Goal: Information Seeking & Learning: Compare options

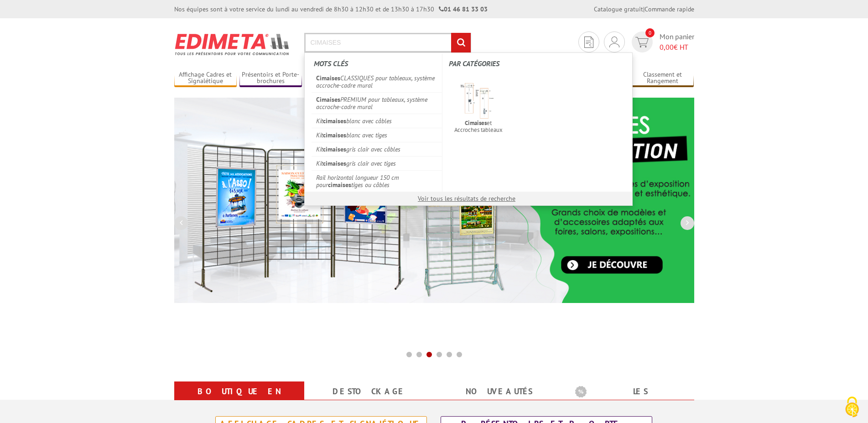
drag, startPoint x: 346, startPoint y: 43, endPoint x: 307, endPoint y: 42, distance: 38.8
click at [307, 42] on input "CIMAISES" at bounding box center [387, 43] width 167 height 20
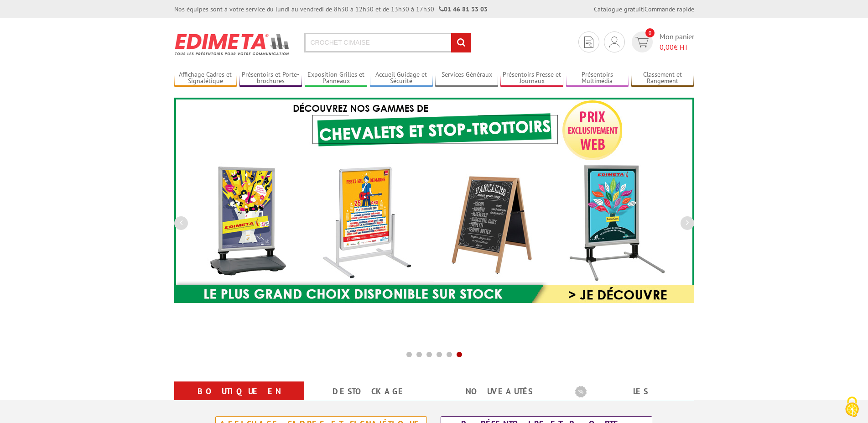
type input "CROCHET CIMAISE"
click at [464, 41] on input "rechercher" at bounding box center [461, 43] width 20 height 20
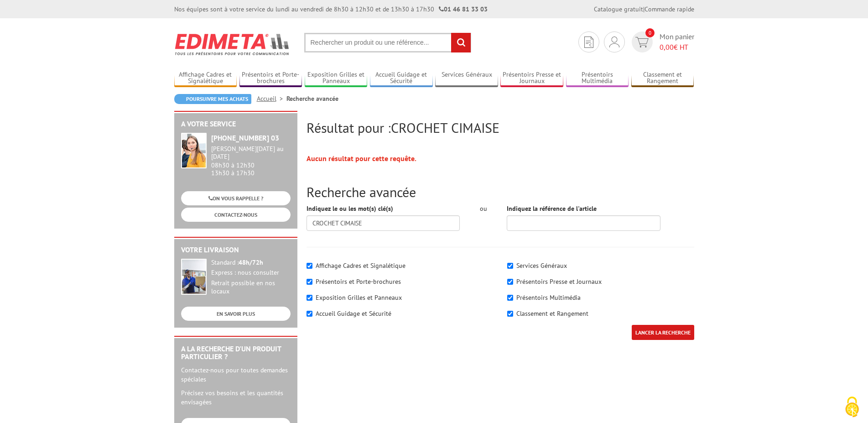
click at [365, 44] on input "text" at bounding box center [387, 43] width 167 height 20
click at [355, 41] on input "text" at bounding box center [387, 43] width 167 height 20
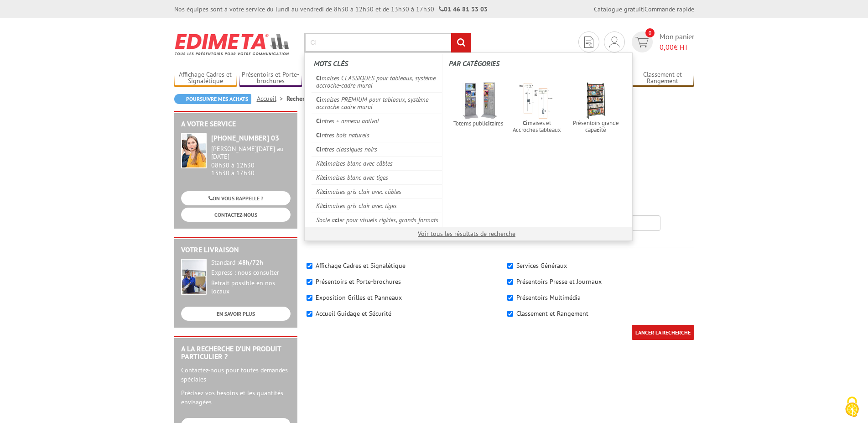
type input "CI"
click at [461, 42] on input "rechercher" at bounding box center [461, 43] width 20 height 20
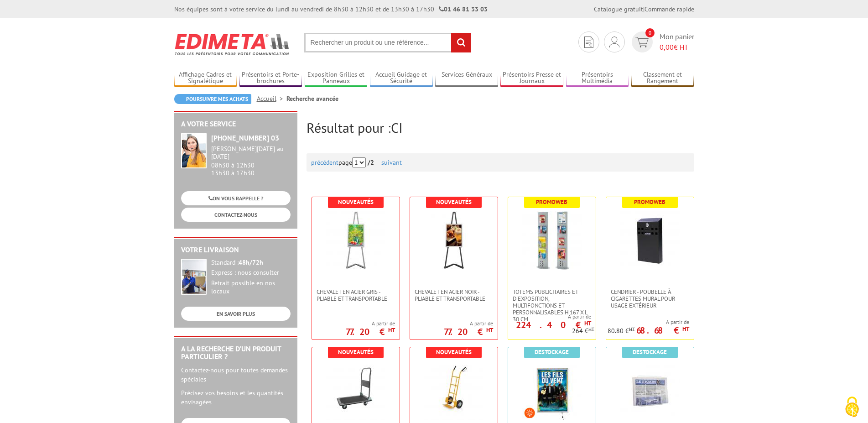
click at [382, 43] on input "text" at bounding box center [387, 43] width 167 height 20
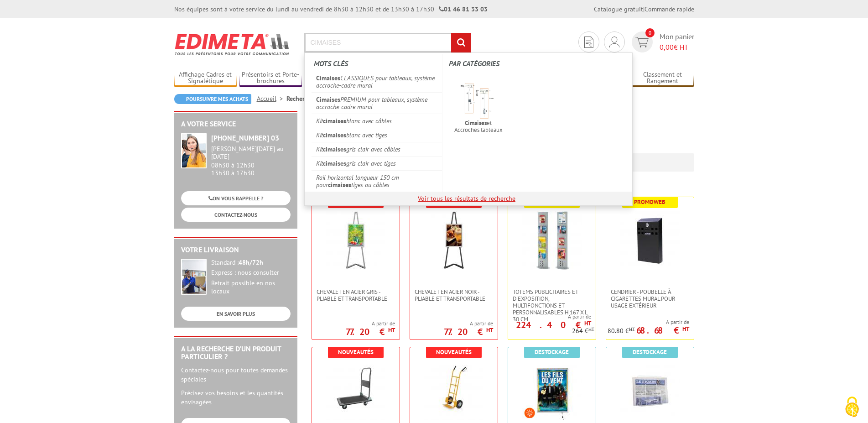
type input "CIMAISES"
click at [445, 198] on link "Voir tous les résultats de recherche" at bounding box center [467, 198] width 98 height 8
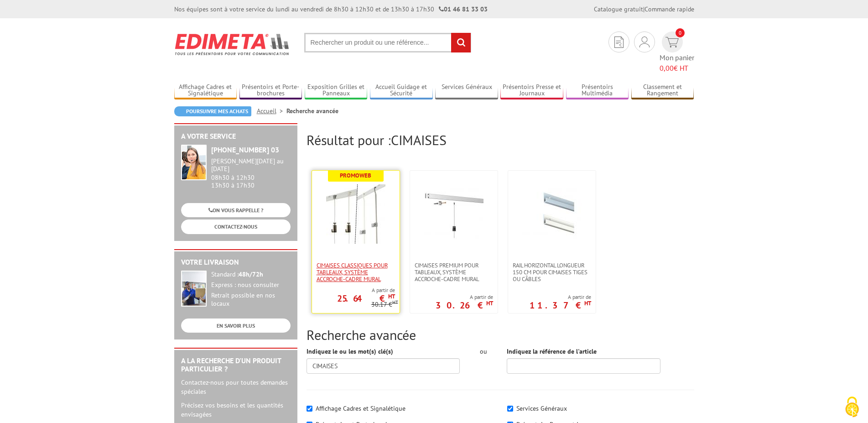
click at [361, 262] on span "Cimaises CLASSIQUES pour tableaux, système accroche-cadre mural" at bounding box center [355, 272] width 78 height 21
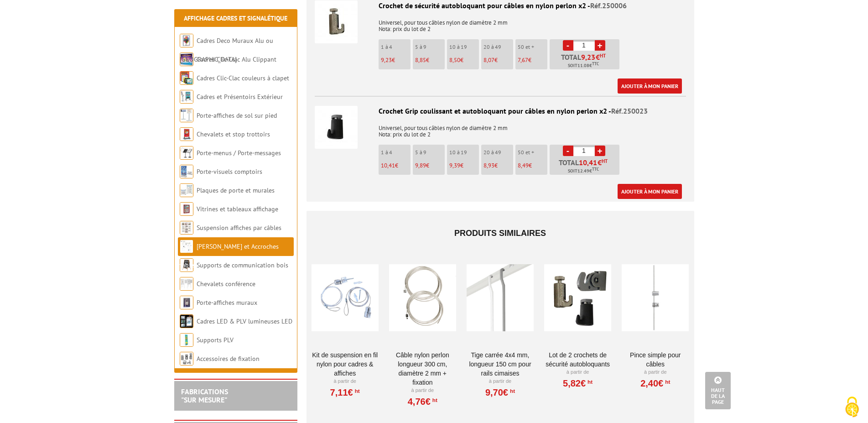
scroll to position [1604, 0]
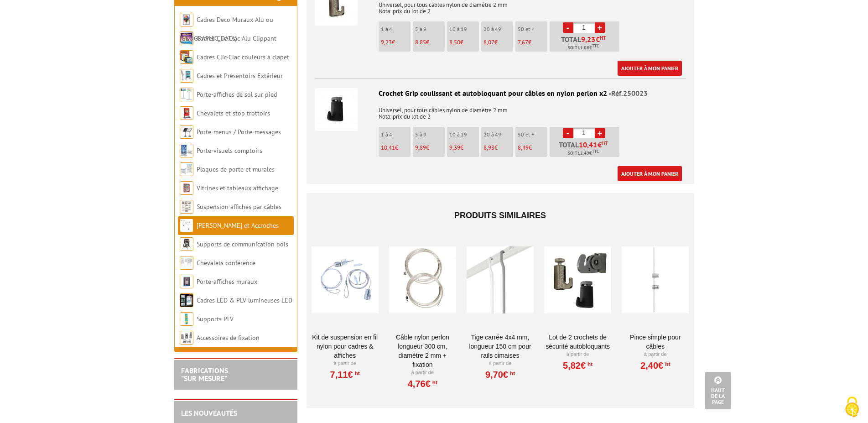
click at [654, 287] on div at bounding box center [654, 279] width 67 height 91
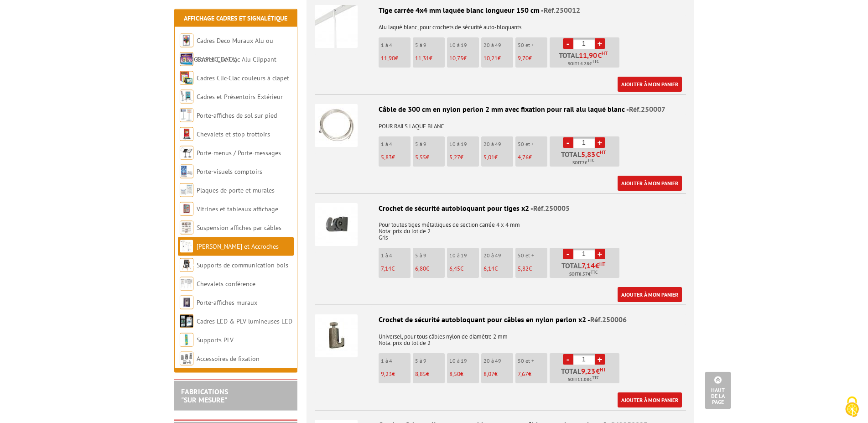
scroll to position [1253, 0]
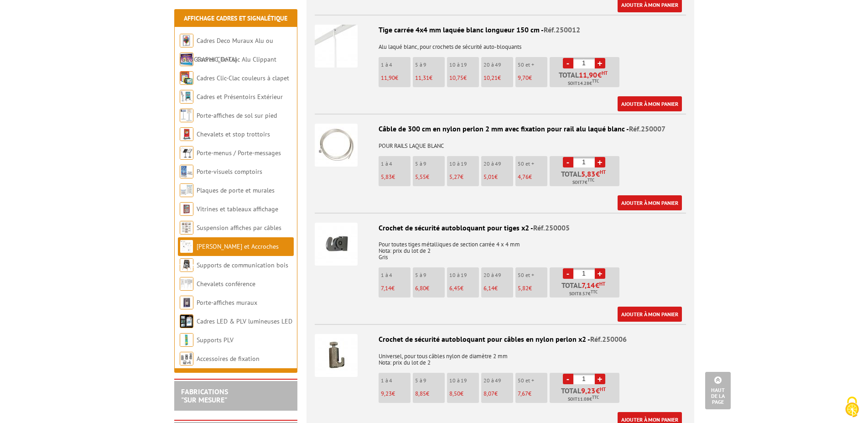
click at [324, 139] on img at bounding box center [336, 145] width 43 height 43
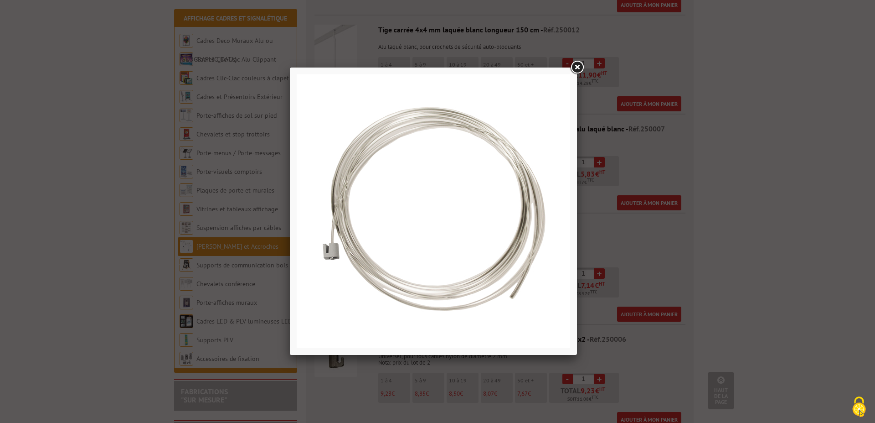
click at [579, 68] on link at bounding box center [577, 67] width 16 height 16
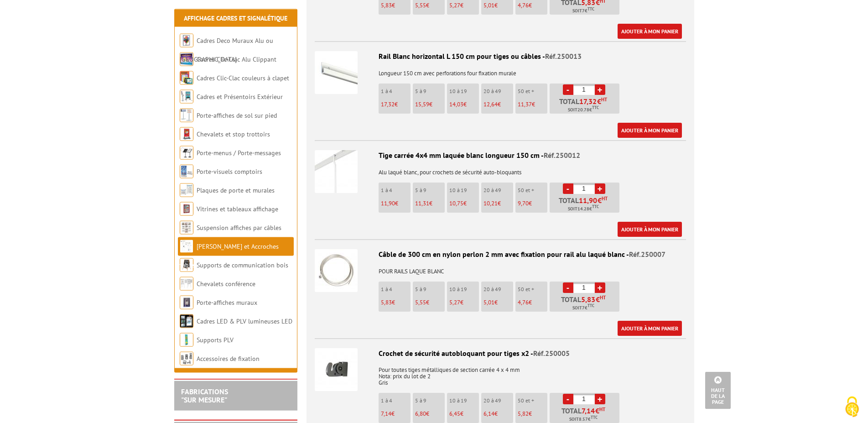
scroll to position [1114, 0]
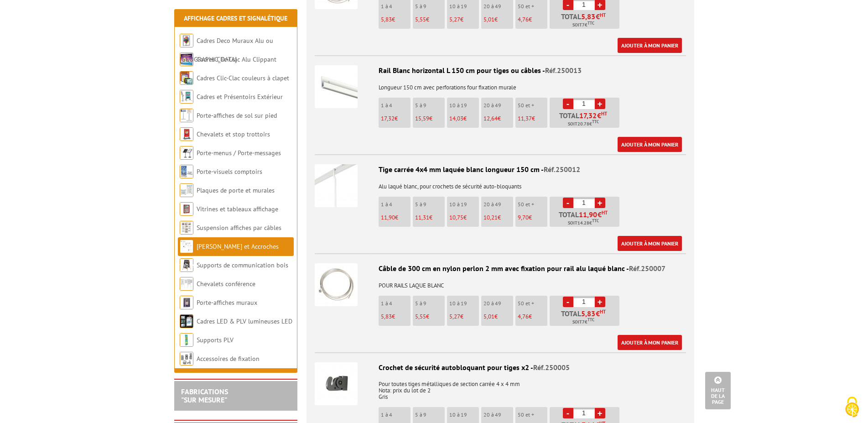
click at [347, 164] on img at bounding box center [336, 185] width 43 height 43
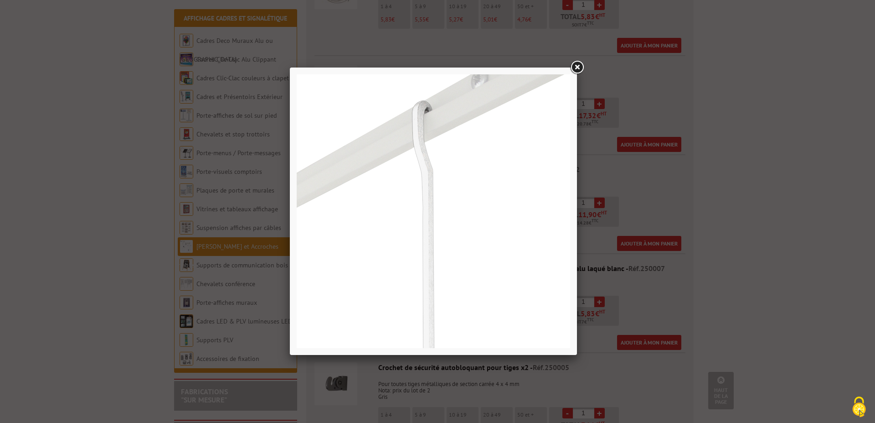
drag, startPoint x: 579, startPoint y: 64, endPoint x: 571, endPoint y: 68, distance: 9.4
click at [579, 64] on link at bounding box center [577, 67] width 16 height 16
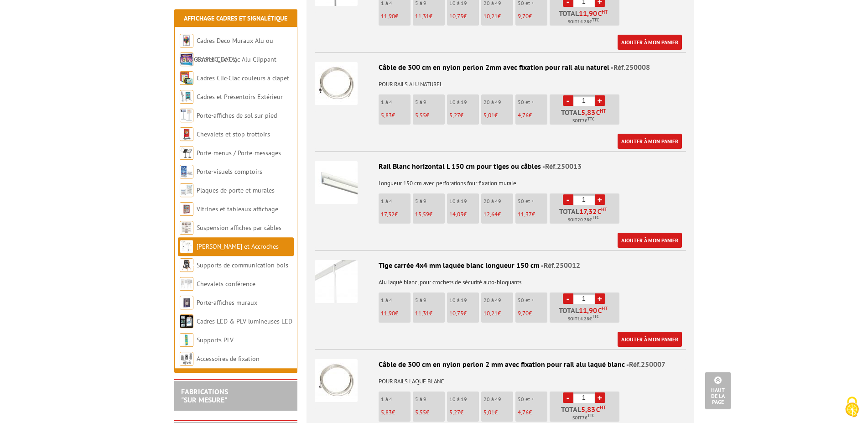
scroll to position [974, 0]
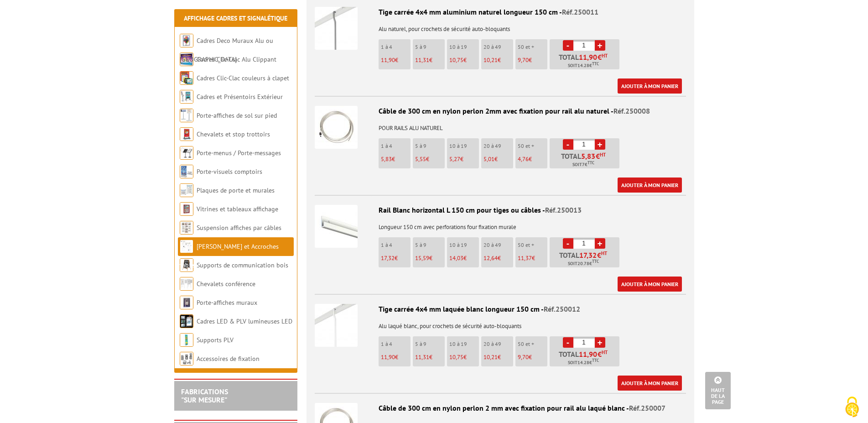
click at [330, 217] on img at bounding box center [336, 226] width 43 height 43
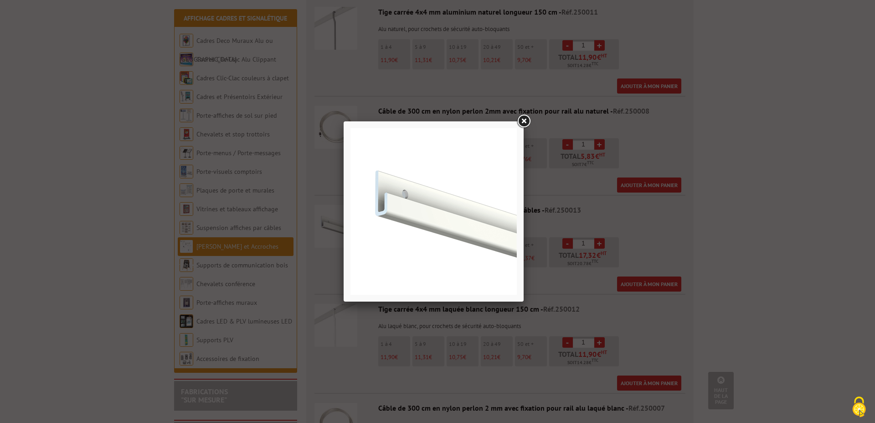
click at [527, 120] on link at bounding box center [524, 121] width 16 height 16
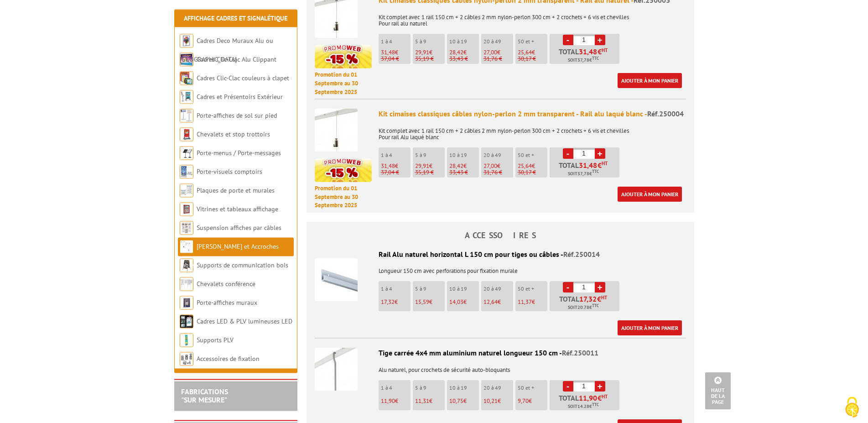
scroll to position [626, 0]
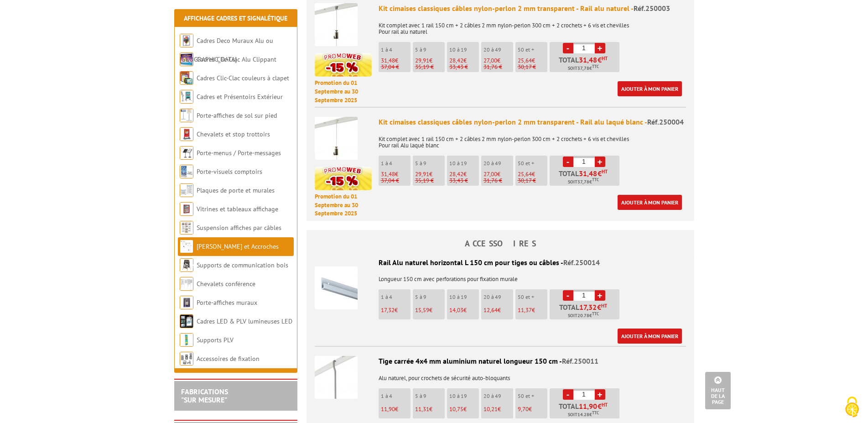
click at [338, 117] on img at bounding box center [336, 138] width 43 height 43
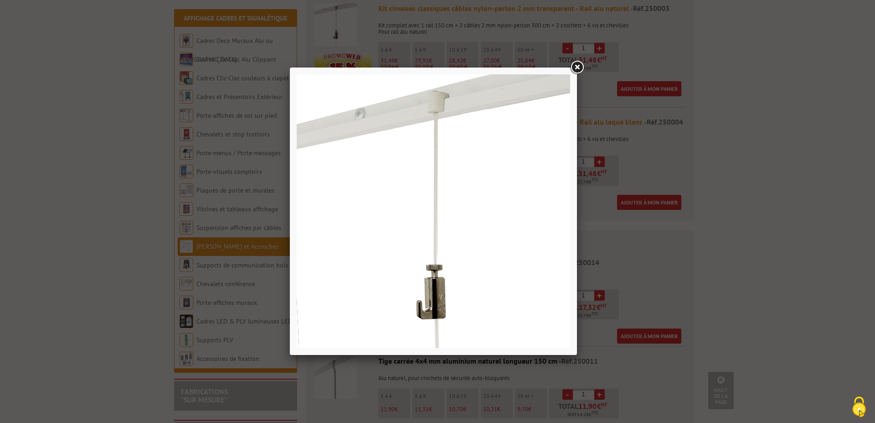
click at [582, 68] on link at bounding box center [577, 67] width 16 height 16
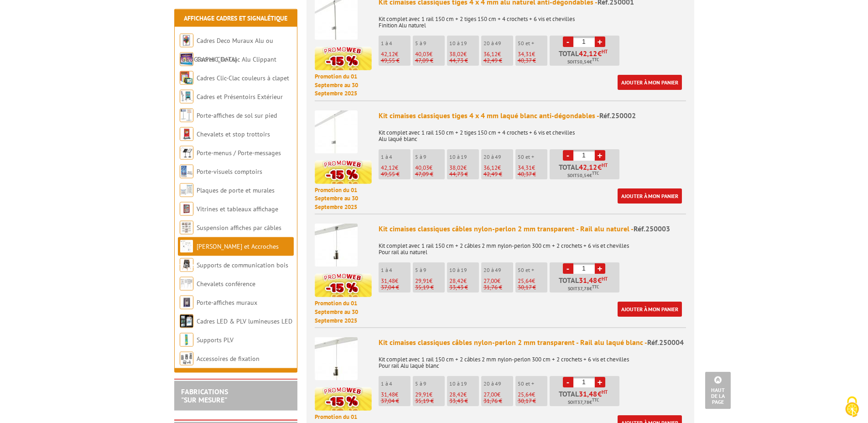
scroll to position [393, 0]
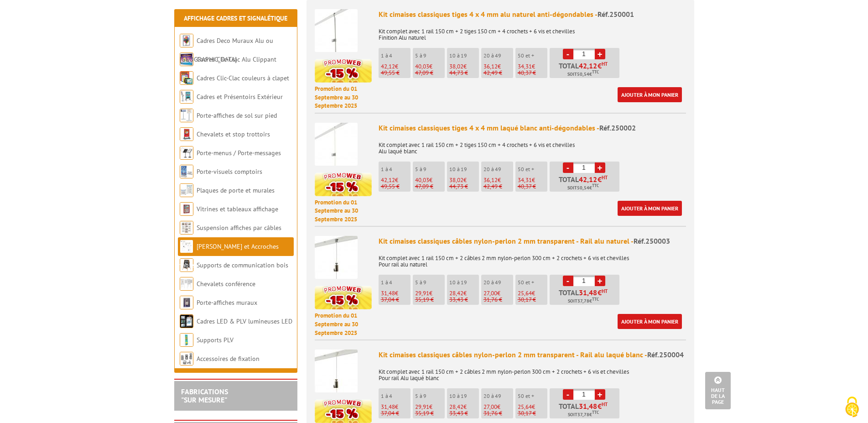
click at [338, 123] on img at bounding box center [336, 144] width 43 height 43
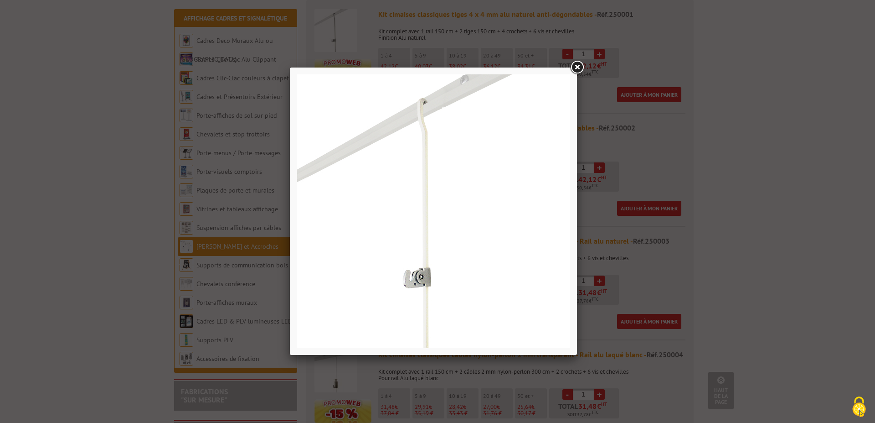
click at [577, 68] on link at bounding box center [577, 67] width 16 height 16
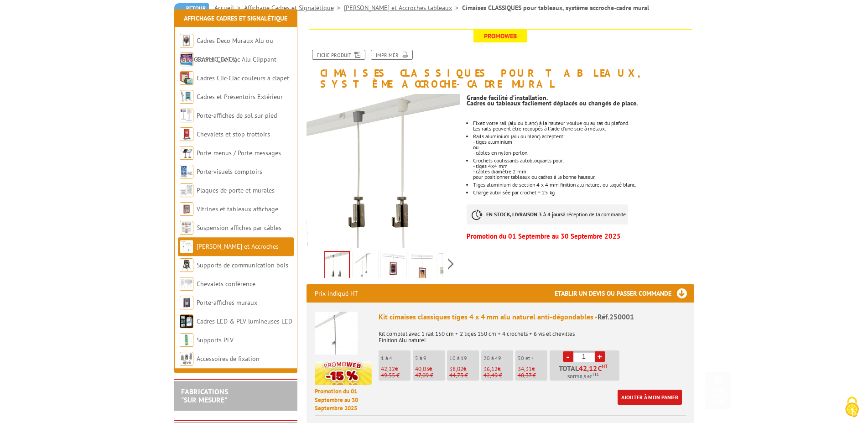
scroll to position [67, 0]
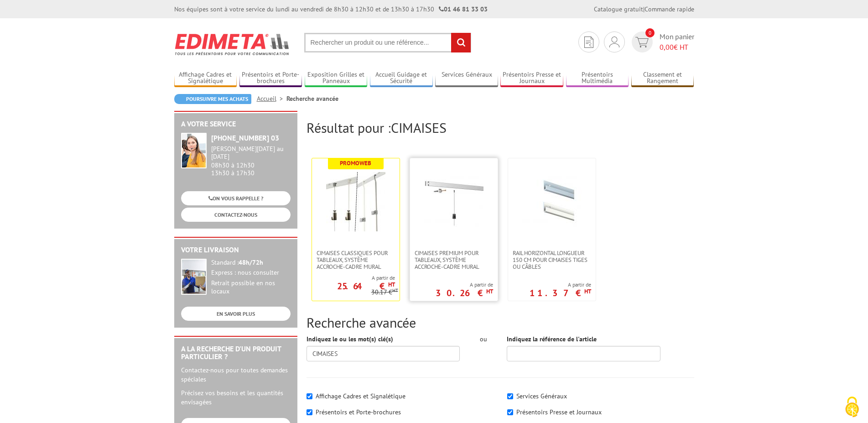
click at [457, 213] on img at bounding box center [453, 201] width 59 height 59
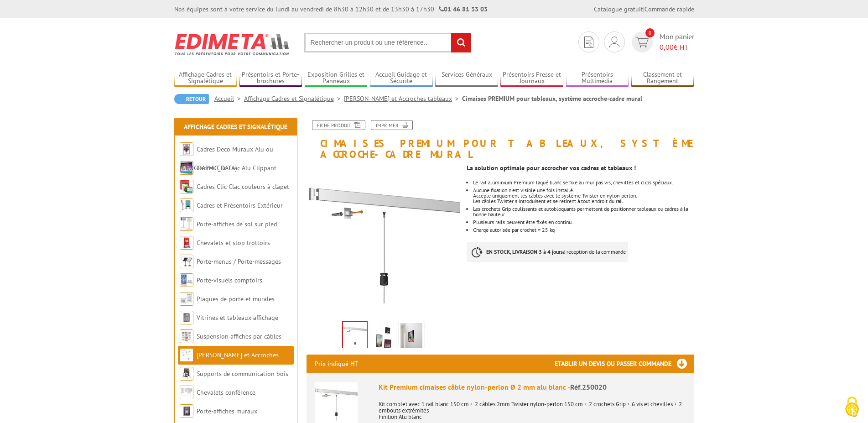
click at [379, 326] on img at bounding box center [383, 337] width 22 height 28
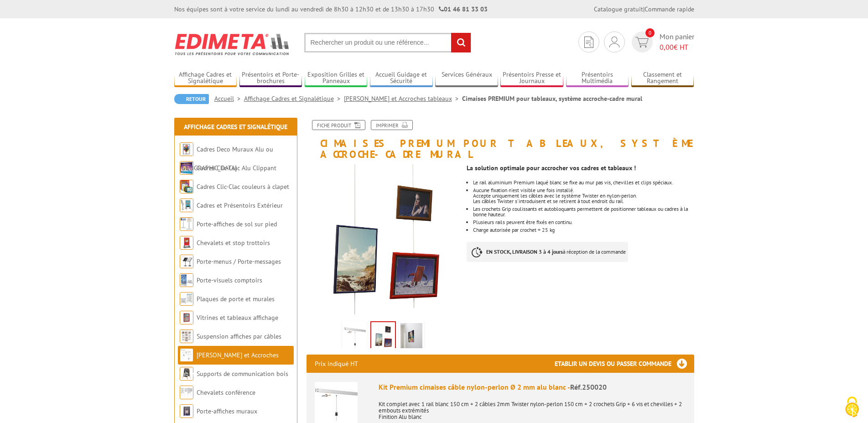
click at [407, 330] on img at bounding box center [411, 337] width 22 height 28
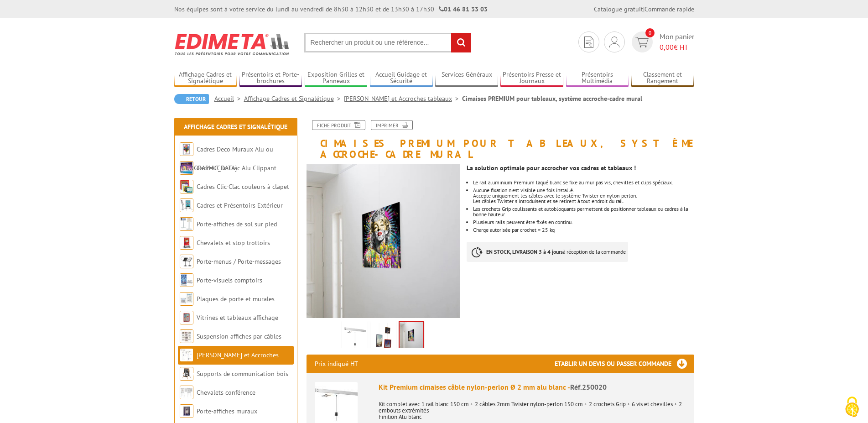
click at [357, 329] on img at bounding box center [355, 337] width 22 height 28
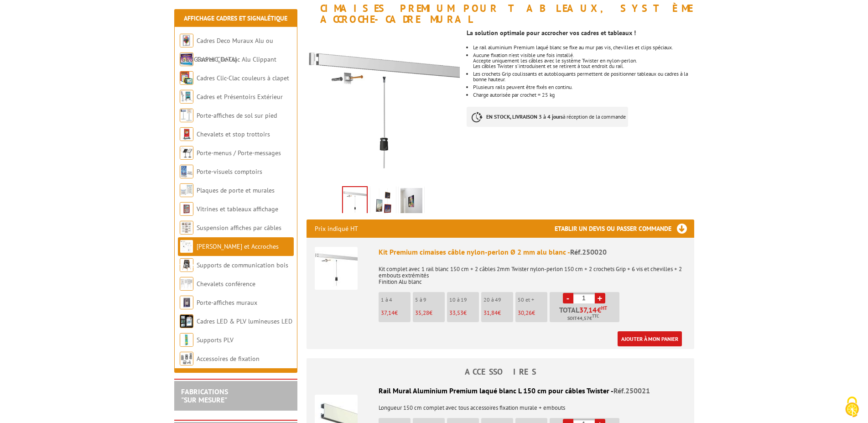
scroll to position [140, 0]
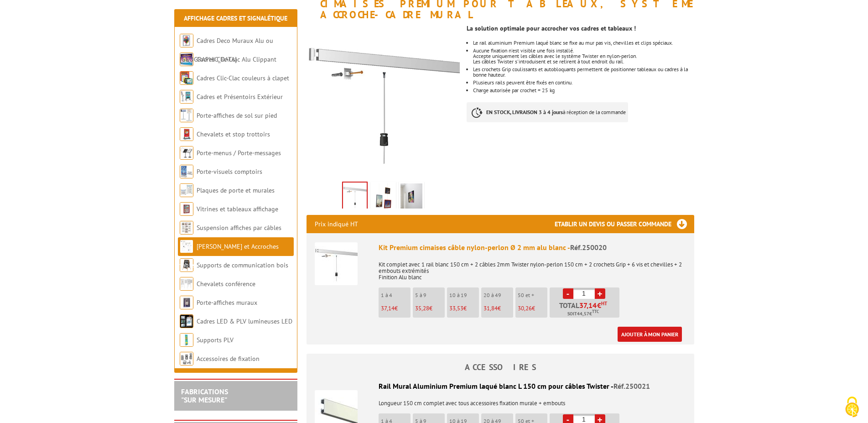
click at [326, 254] on img at bounding box center [336, 263] width 43 height 43
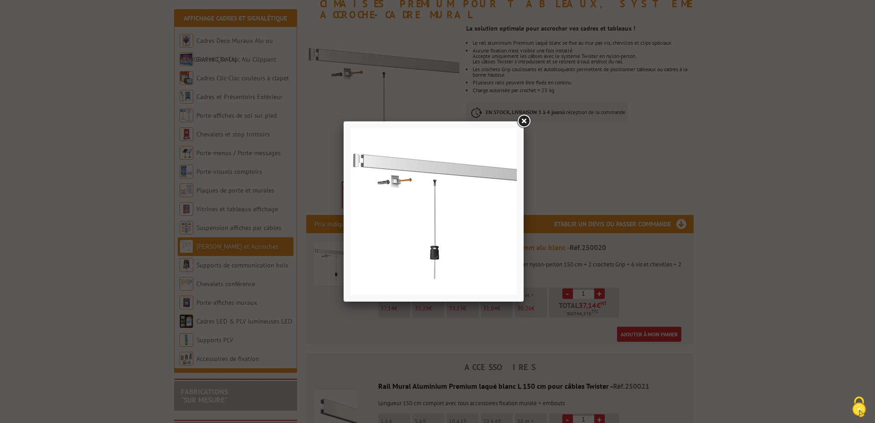
click at [522, 121] on link at bounding box center [524, 121] width 16 height 16
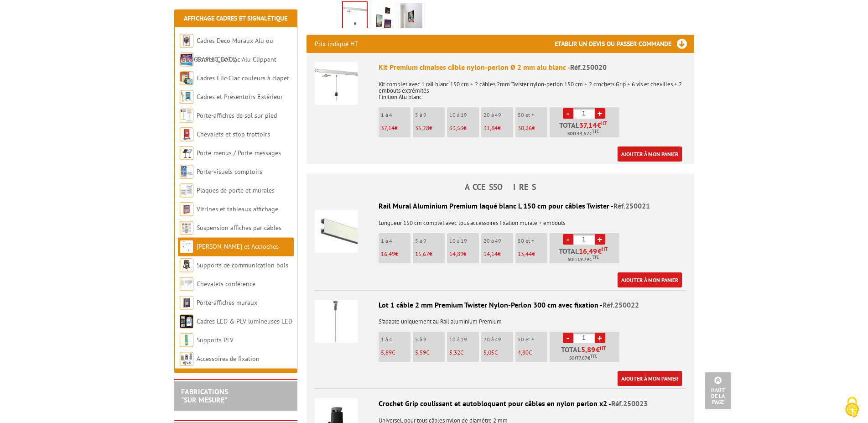
scroll to position [326, 0]
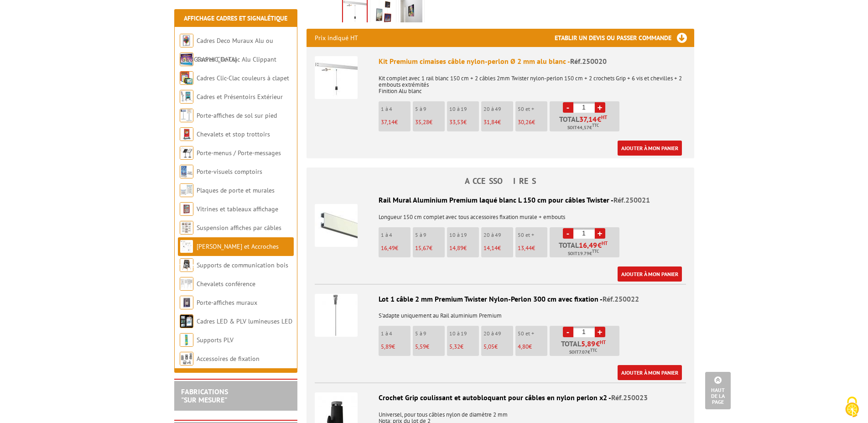
click at [336, 294] on img at bounding box center [336, 315] width 43 height 43
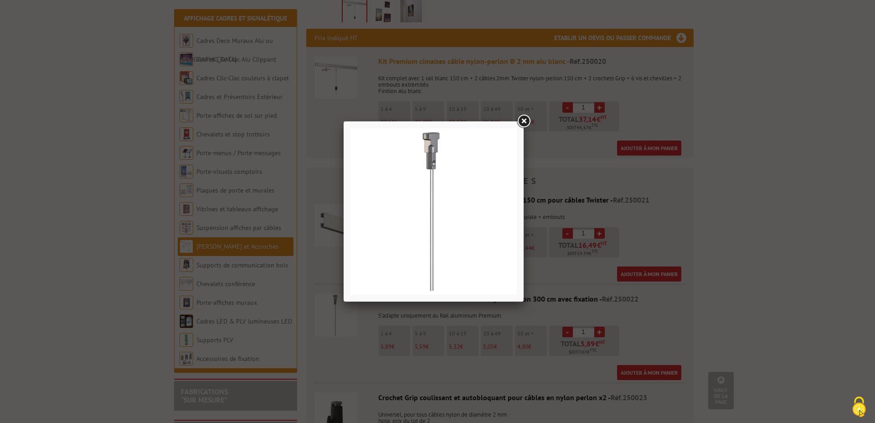
click at [525, 119] on link at bounding box center [524, 121] width 16 height 16
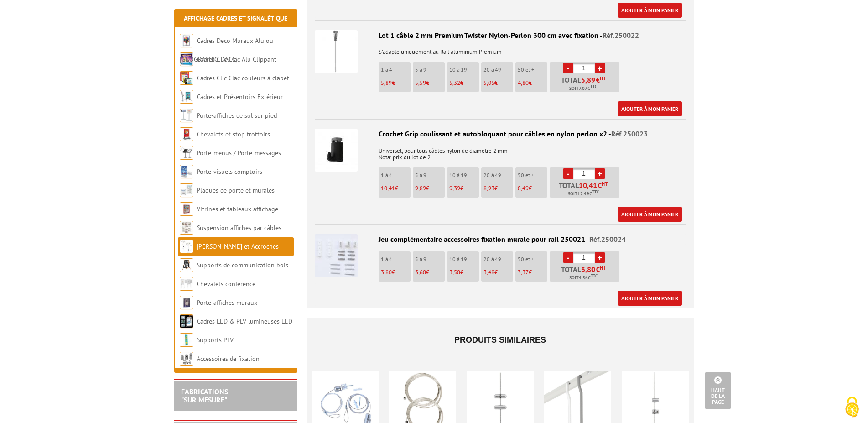
scroll to position [605, 0]
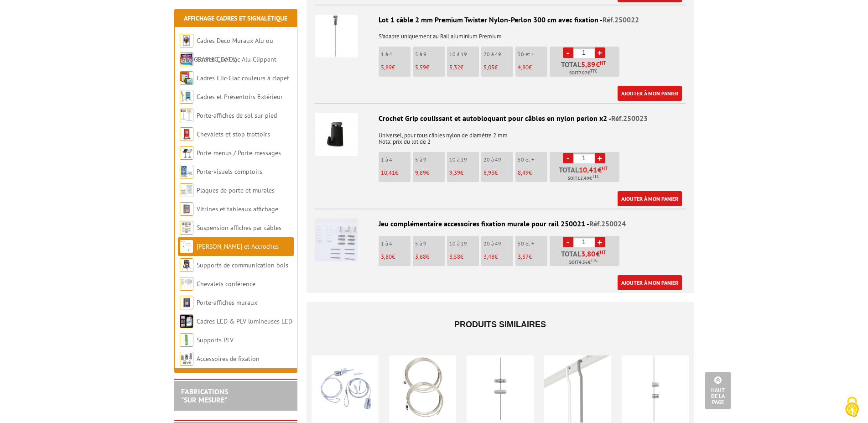
click at [337, 133] on img at bounding box center [336, 134] width 43 height 43
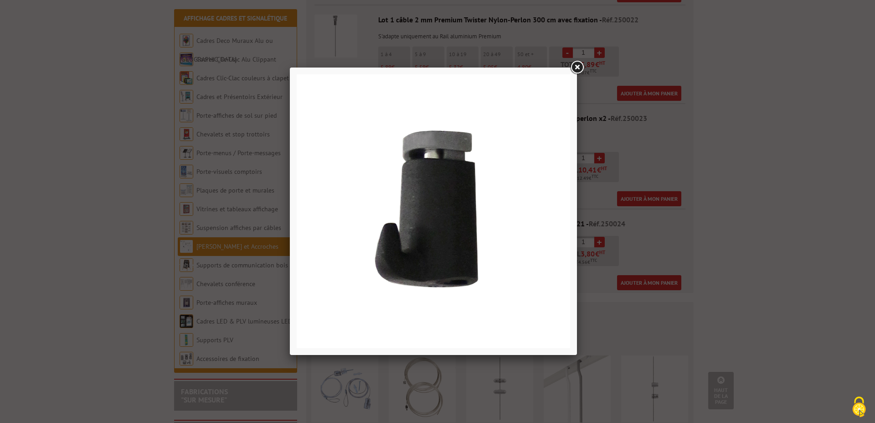
click at [577, 67] on link at bounding box center [577, 67] width 16 height 16
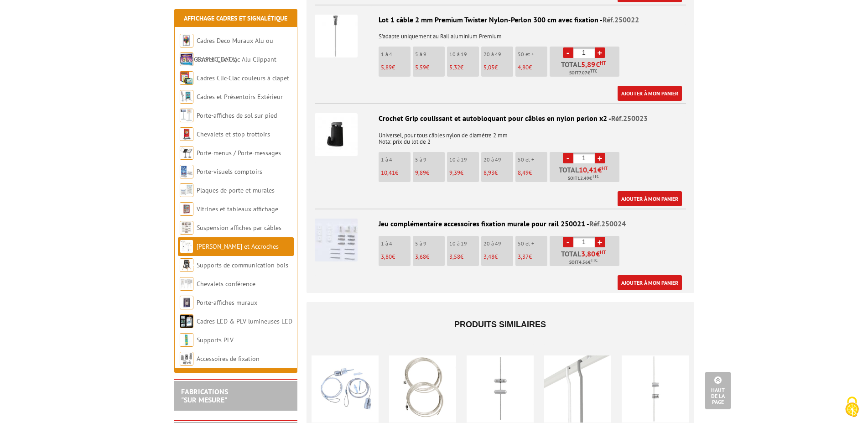
click at [337, 229] on img at bounding box center [336, 239] width 43 height 43
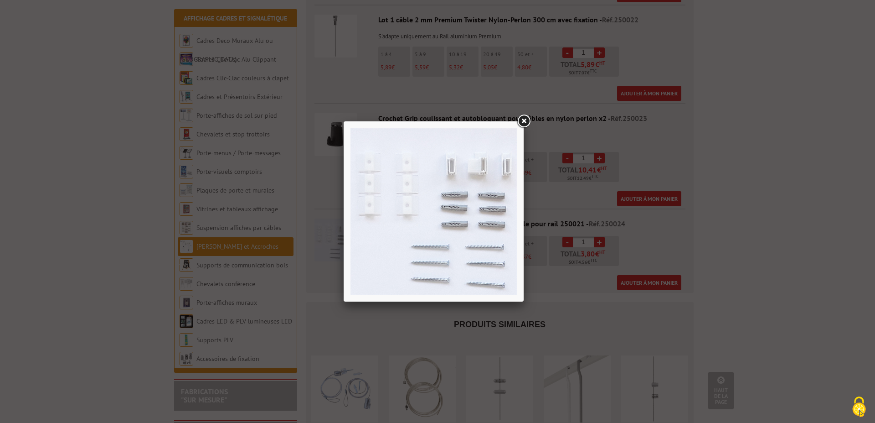
click at [523, 119] on link at bounding box center [524, 121] width 16 height 16
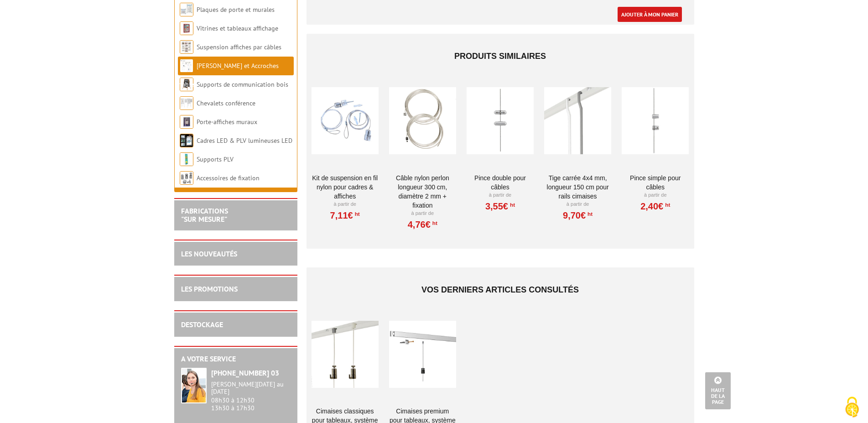
scroll to position [884, 0]
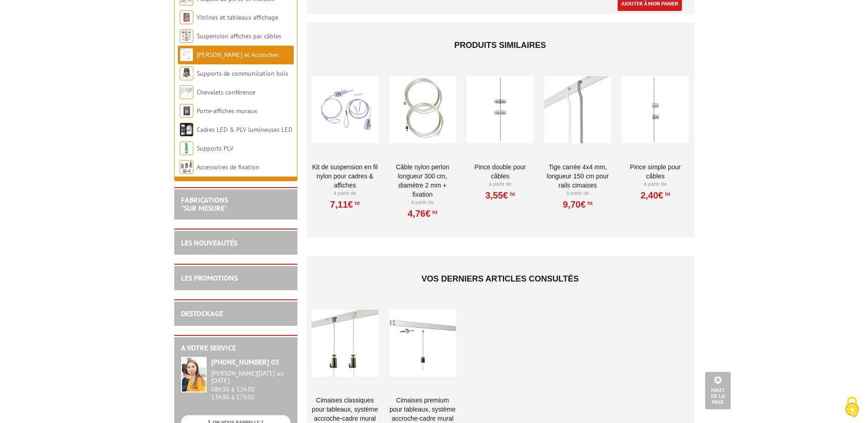
click at [424, 343] on div at bounding box center [422, 342] width 67 height 91
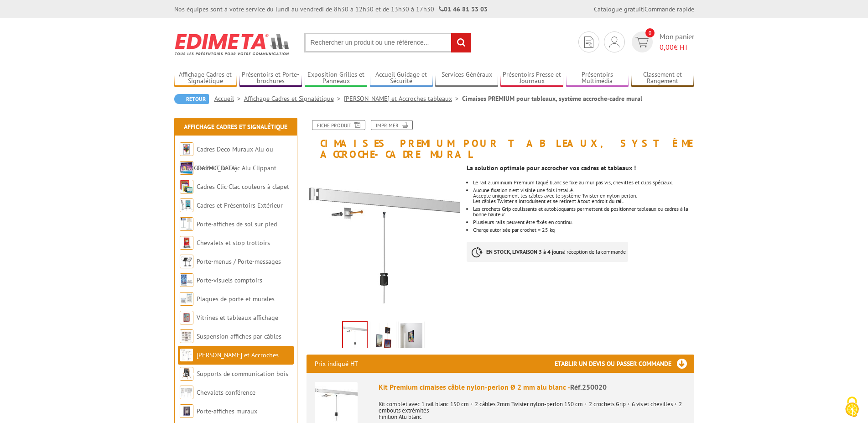
click at [353, 322] on img at bounding box center [355, 336] width 24 height 28
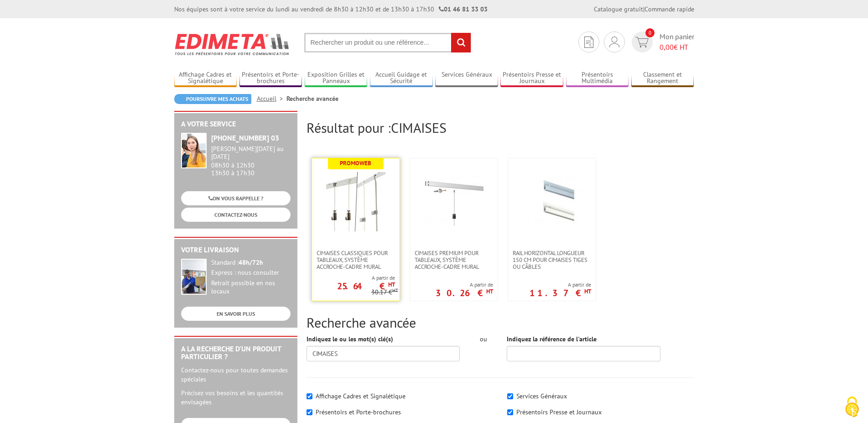
click at [336, 217] on img at bounding box center [355, 201] width 59 height 59
click at [452, 221] on img at bounding box center [453, 201] width 59 height 59
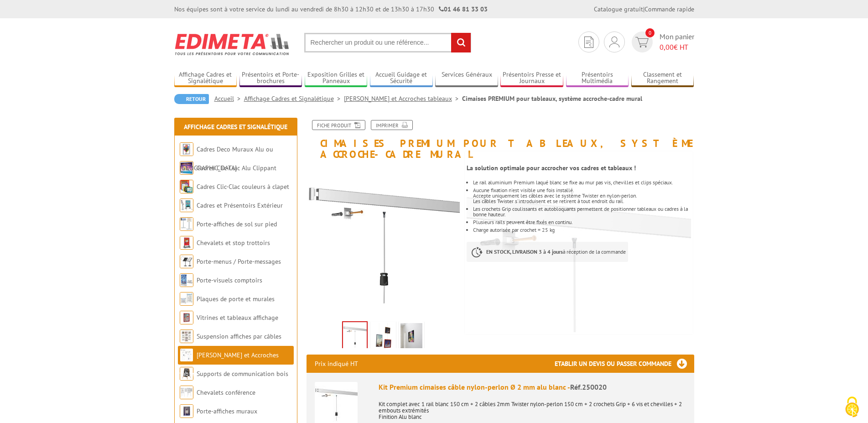
click at [353, 328] on img at bounding box center [355, 336] width 24 height 28
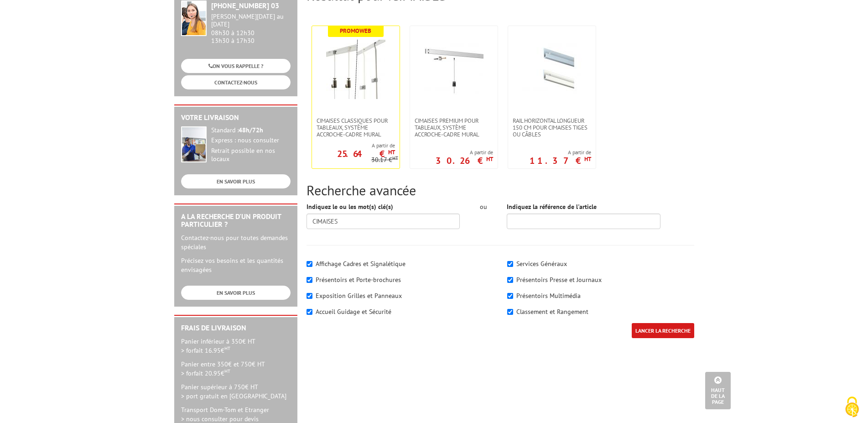
scroll to position [116, 0]
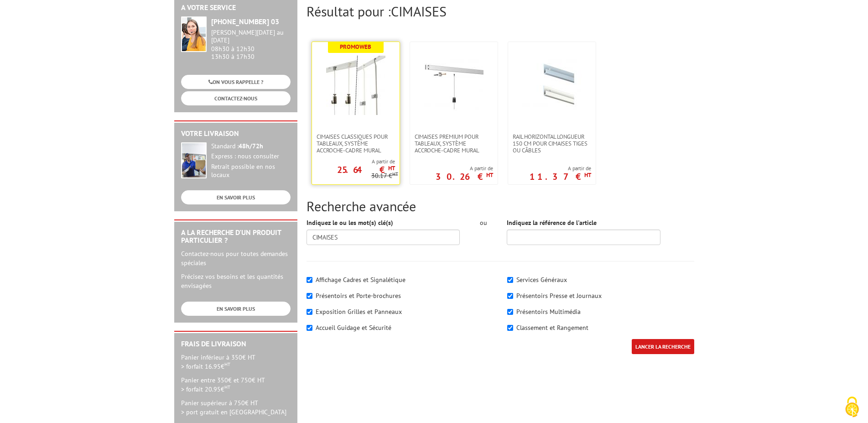
click at [350, 100] on img at bounding box center [355, 85] width 59 height 59
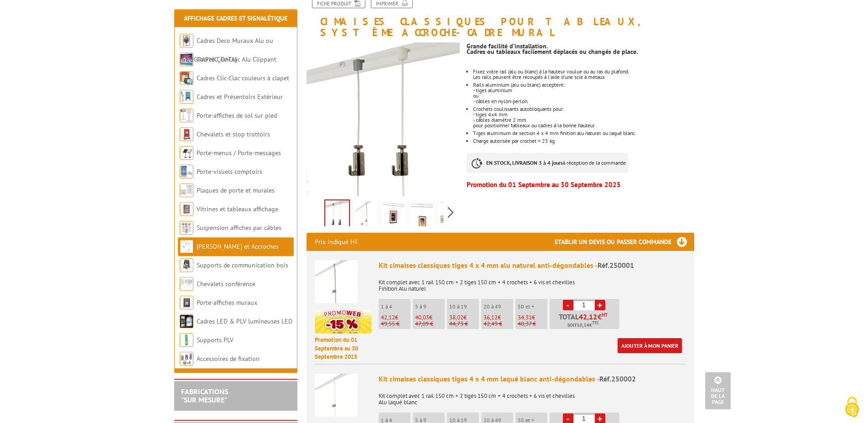
scroll to position [140, 0]
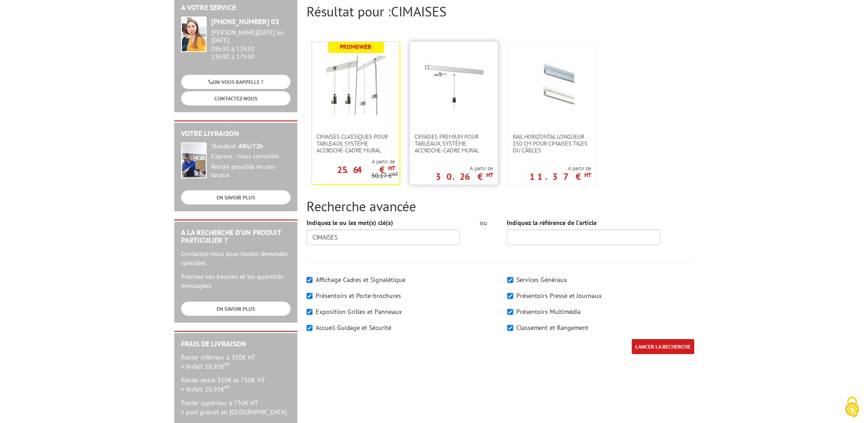
scroll to position [116, 0]
click at [454, 88] on img at bounding box center [453, 85] width 59 height 59
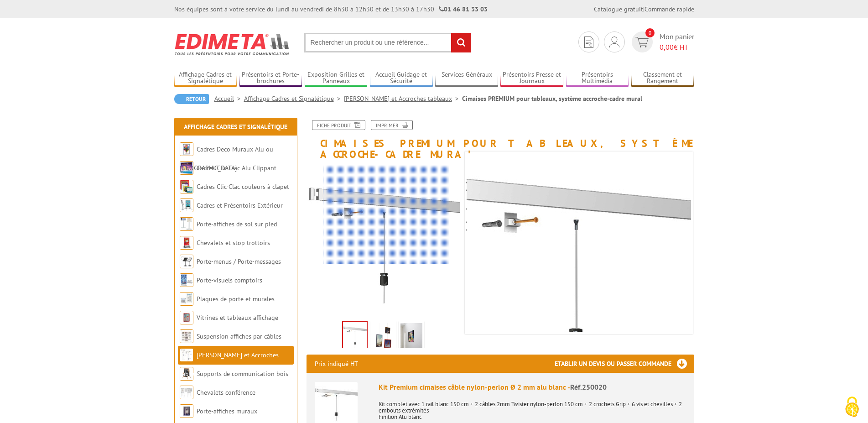
click at [386, 214] on div at bounding box center [386, 214] width 126 height 100
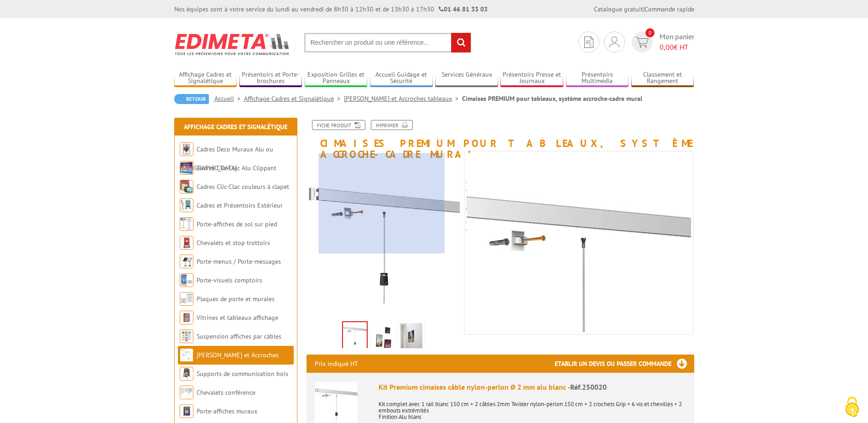
click at [382, 192] on div at bounding box center [382, 203] width 126 height 100
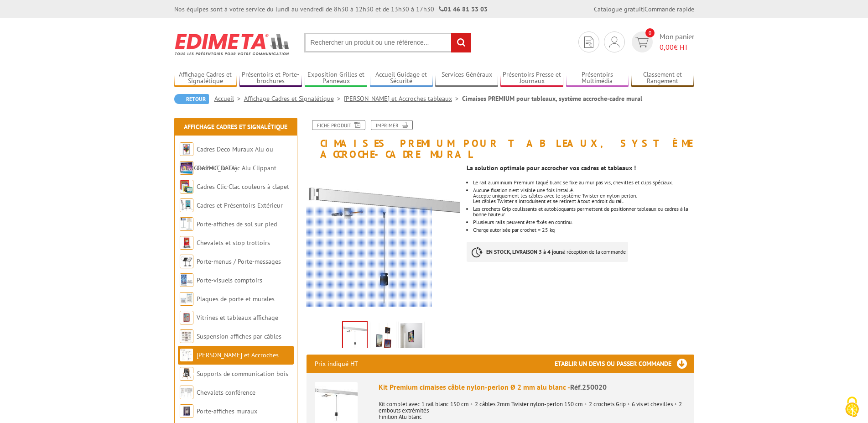
click at [366, 300] on div at bounding box center [369, 257] width 126 height 100
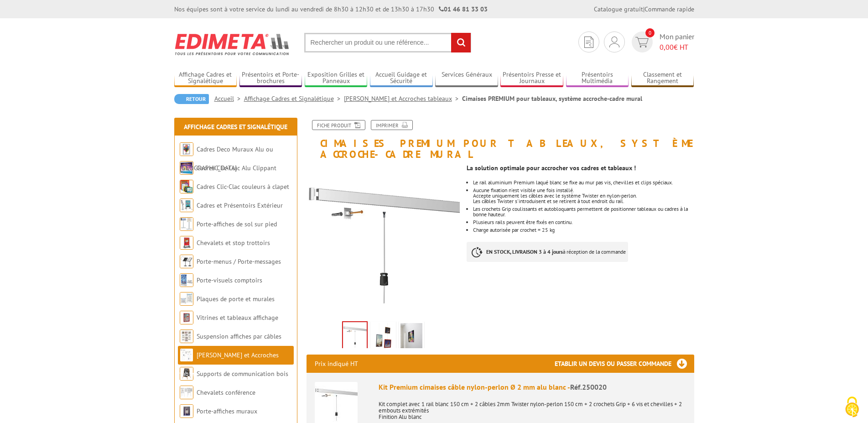
click at [325, 401] on img at bounding box center [336, 403] width 43 height 43
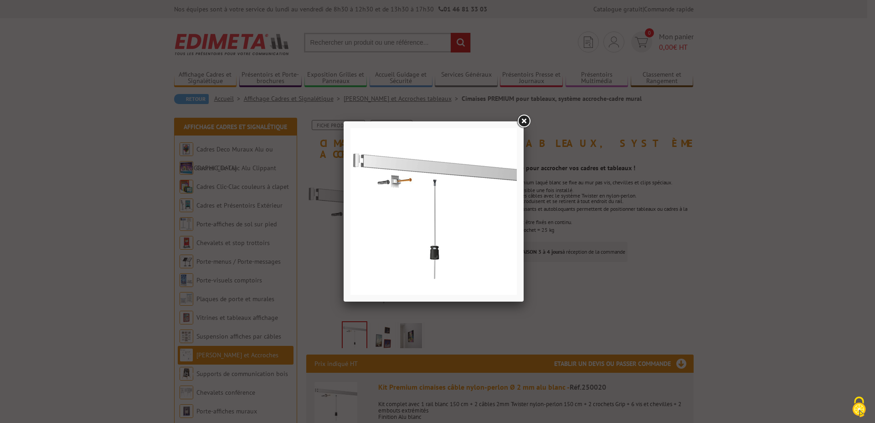
click at [527, 124] on link at bounding box center [524, 121] width 16 height 16
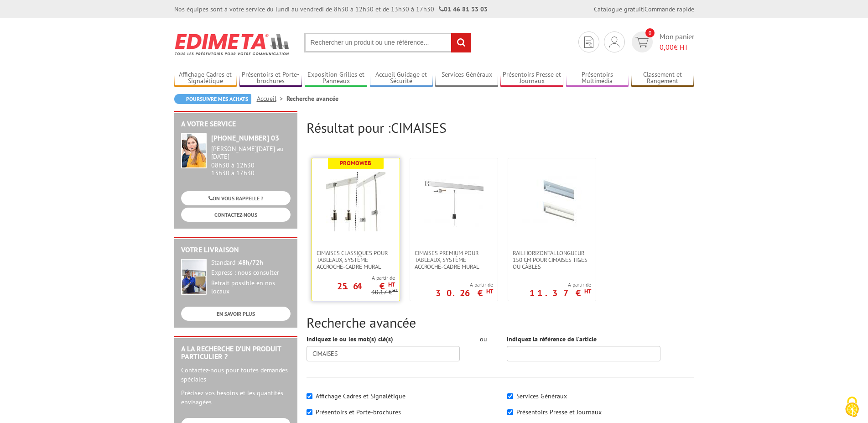
click at [346, 216] on img at bounding box center [355, 201] width 59 height 59
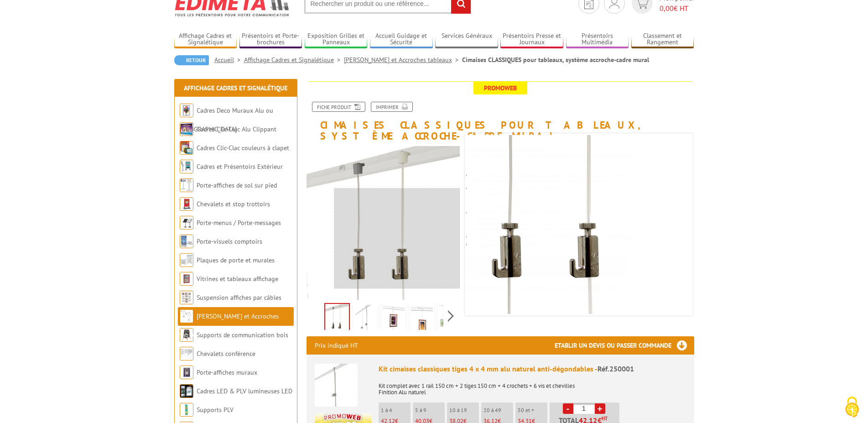
scroll to position [47, 0]
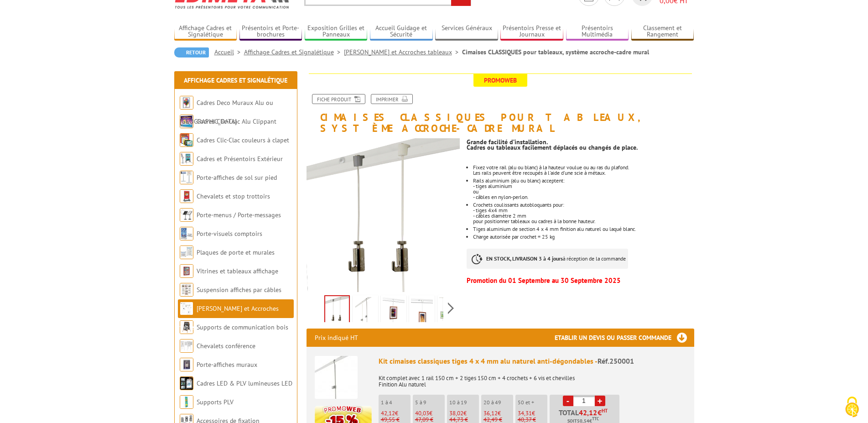
click at [329, 301] on img at bounding box center [337, 310] width 24 height 28
